Goal: Complete application form

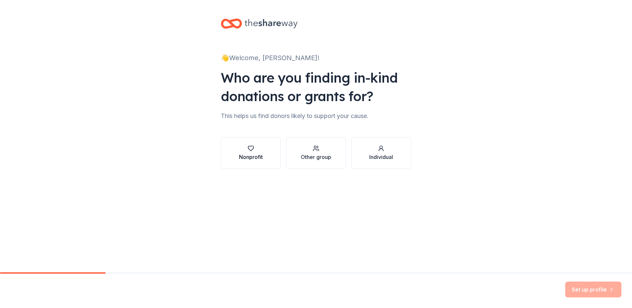
click at [257, 152] on div "Nonprofit" at bounding box center [251, 153] width 24 height 16
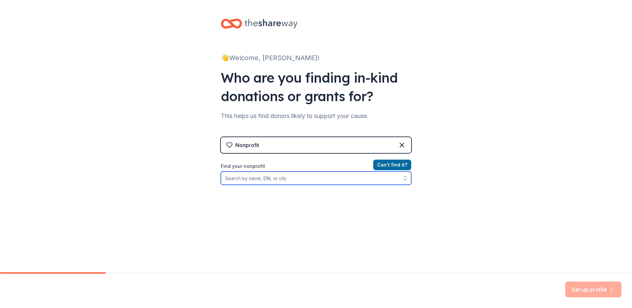
click at [323, 180] on input "Find your nonprofit" at bounding box center [316, 177] width 190 height 13
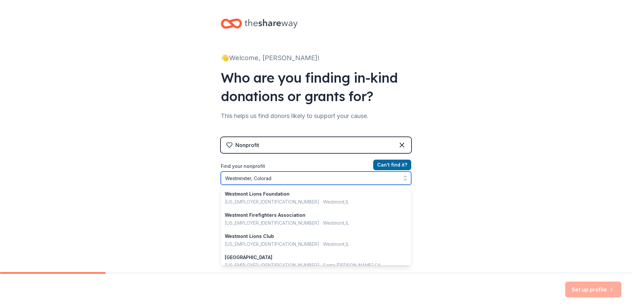
type input "[GEOGRAPHIC_DATA], [US_STATE]"
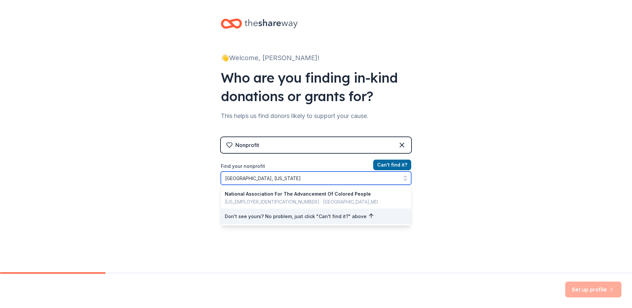
drag, startPoint x: 285, startPoint y: 180, endPoint x: 183, endPoint y: 178, distance: 102.1
click at [184, 179] on div "👋 Welcome, [PERSON_NAME]! Who are you finding in-kind donations or grants for? …" at bounding box center [316, 141] width 632 height 282
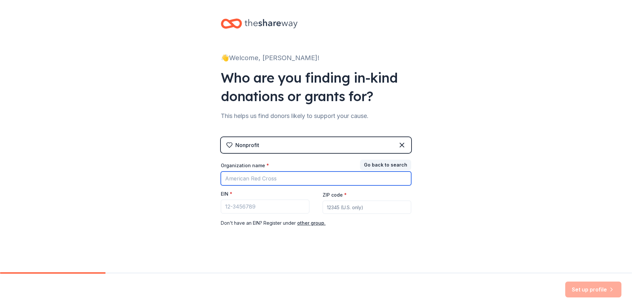
click at [252, 178] on input "Organization name *" at bounding box center [316, 178] width 190 height 14
type input "Dial 4 Seniors"
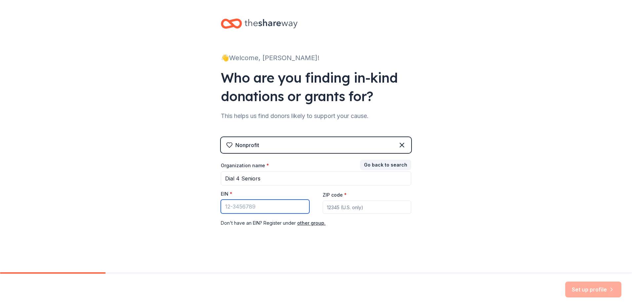
click at [235, 203] on input "EIN *" at bounding box center [265, 207] width 89 height 14
type input "45-164238"
click at [341, 207] on input "ZIP code *" at bounding box center [366, 206] width 89 height 13
type input "68154"
click at [602, 288] on div "Set up profile" at bounding box center [593, 289] width 56 height 16
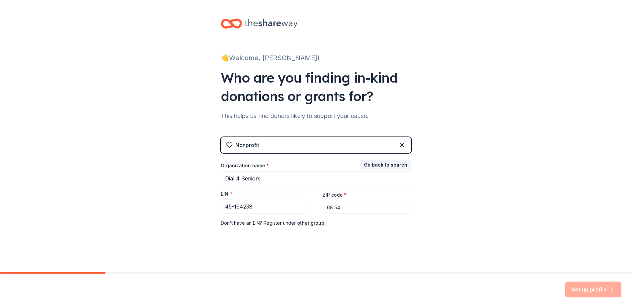
click at [610, 290] on div "Set up profile" at bounding box center [593, 289] width 56 height 16
click at [401, 142] on icon at bounding box center [402, 145] width 8 height 8
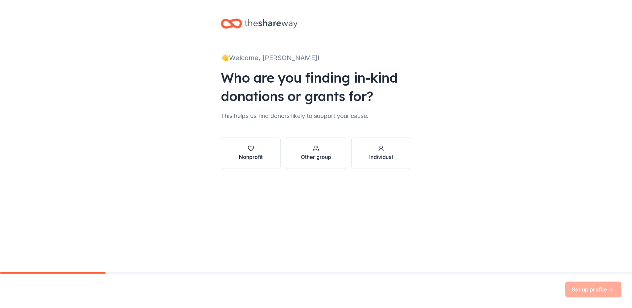
click at [251, 149] on icon "button" at bounding box center [250, 148] width 7 height 7
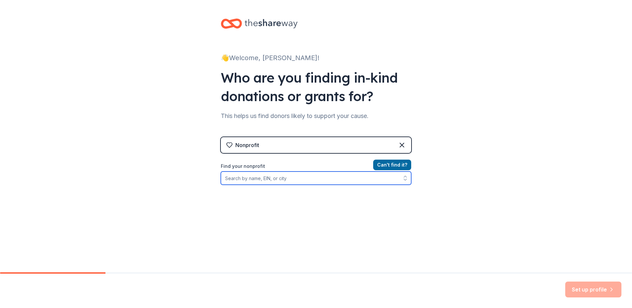
click at [300, 174] on input "Find your nonprofit" at bounding box center [316, 177] width 190 height 13
type input "[GEOGRAPHIC_DATA], [GEOGRAPHIC_DATA]"
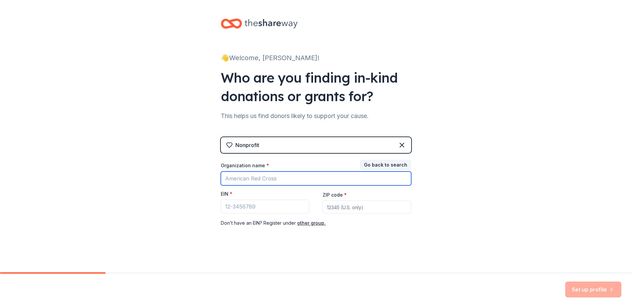
click at [281, 182] on input "Organization name *" at bounding box center [316, 178] width 190 height 14
type input "Dial 4 Seniors"
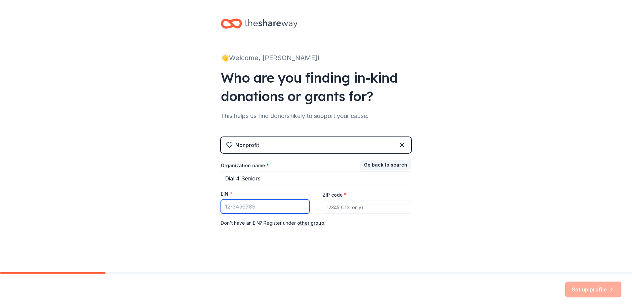
type input "45-164238"
type input "68154"
click at [571, 294] on div "Set up profile" at bounding box center [593, 289] width 56 height 16
click at [143, 62] on div "👋 Welcome, [PERSON_NAME]! Who are you finding in-kind donations or grants for? …" at bounding box center [316, 136] width 632 height 272
click at [581, 296] on div "Set up profile" at bounding box center [593, 289] width 56 height 16
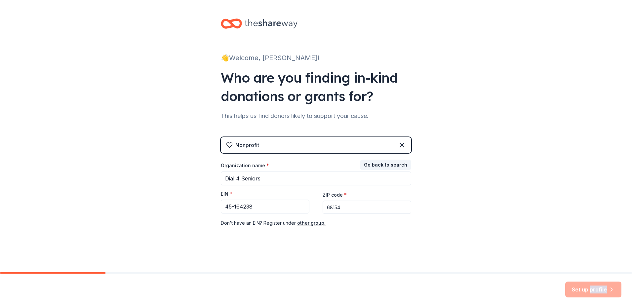
click at [581, 296] on div "Set up profile" at bounding box center [593, 289] width 56 height 16
drag, startPoint x: 581, startPoint y: 296, endPoint x: 569, endPoint y: 243, distance: 54.2
click at [571, 247] on div "👋 Welcome, [PERSON_NAME]! Who are you finding in-kind donations or grants for? …" at bounding box center [316, 136] width 632 height 272
